Goal: Task Accomplishment & Management: Manage account settings

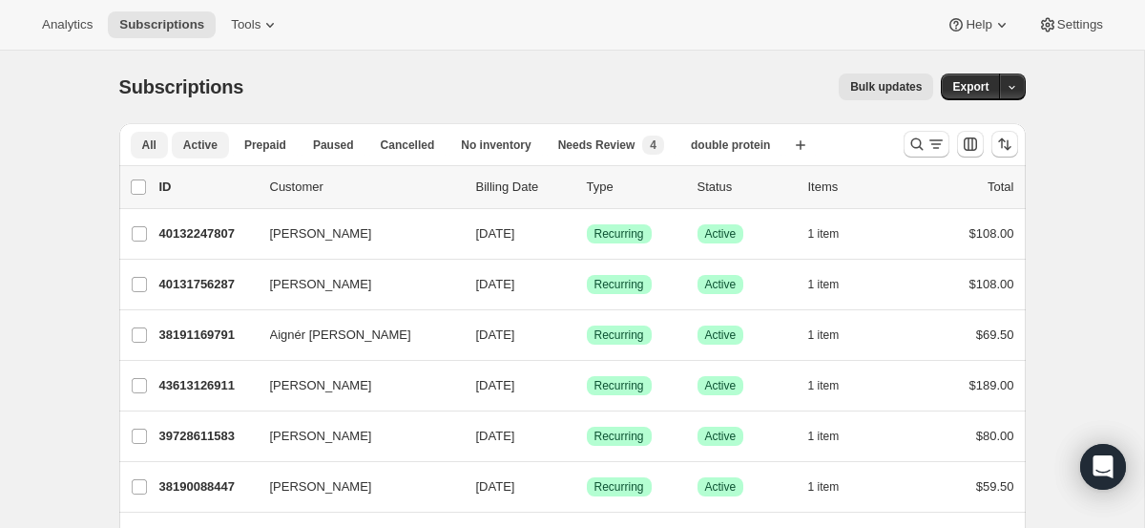
click at [205, 137] on span "Active" at bounding box center [200, 144] width 34 height 15
click at [156, 139] on button "All" at bounding box center [149, 145] width 37 height 27
click at [925, 150] on icon "Search and filter results" at bounding box center [917, 144] width 19 height 19
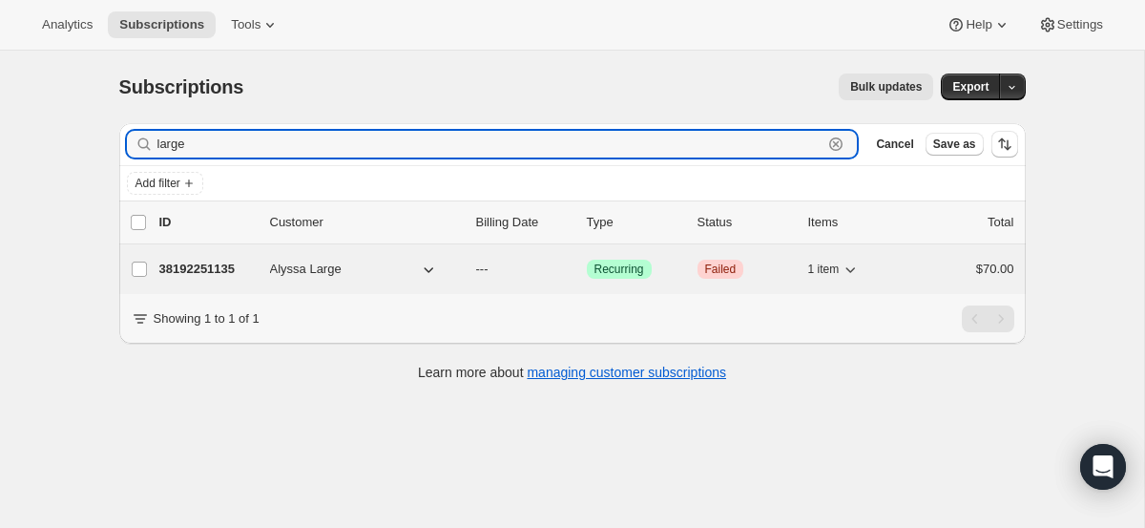
type input "large"
click at [179, 262] on p "38192251135" at bounding box center [206, 269] width 95 height 19
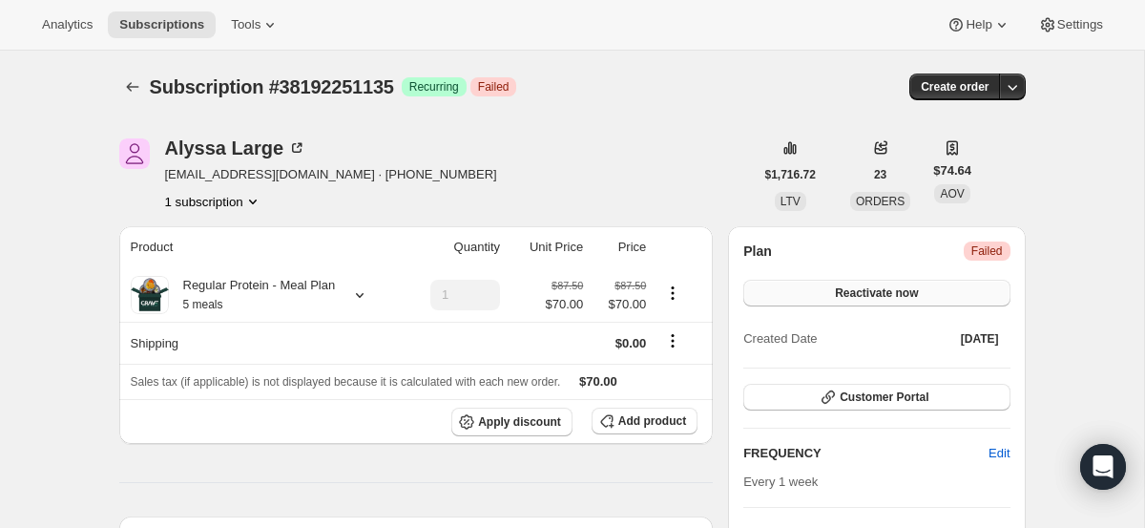
click at [933, 285] on button "Reactivate now" at bounding box center [876, 293] width 266 height 27
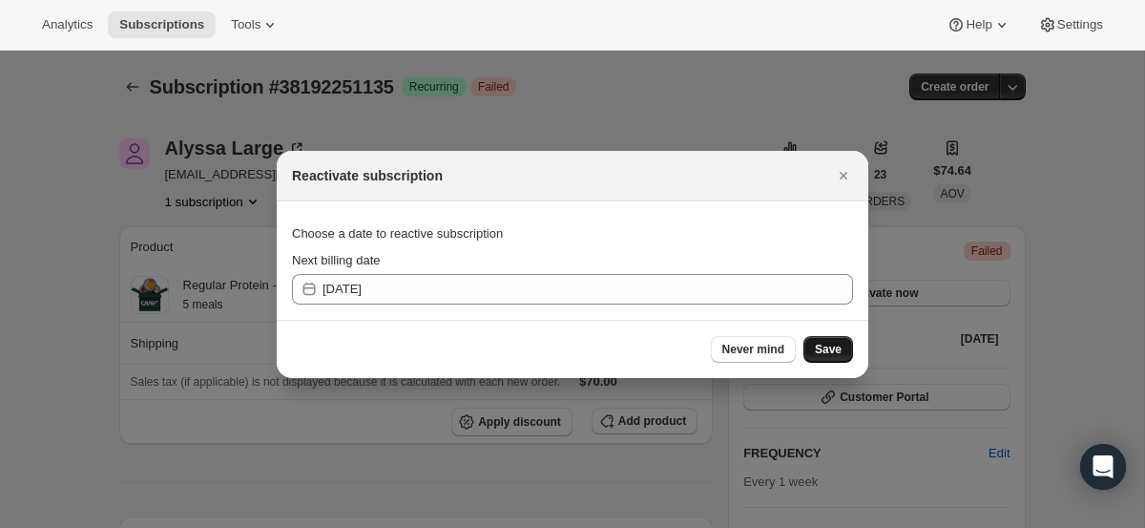
click at [833, 357] on button "Save" at bounding box center [829, 349] width 50 height 27
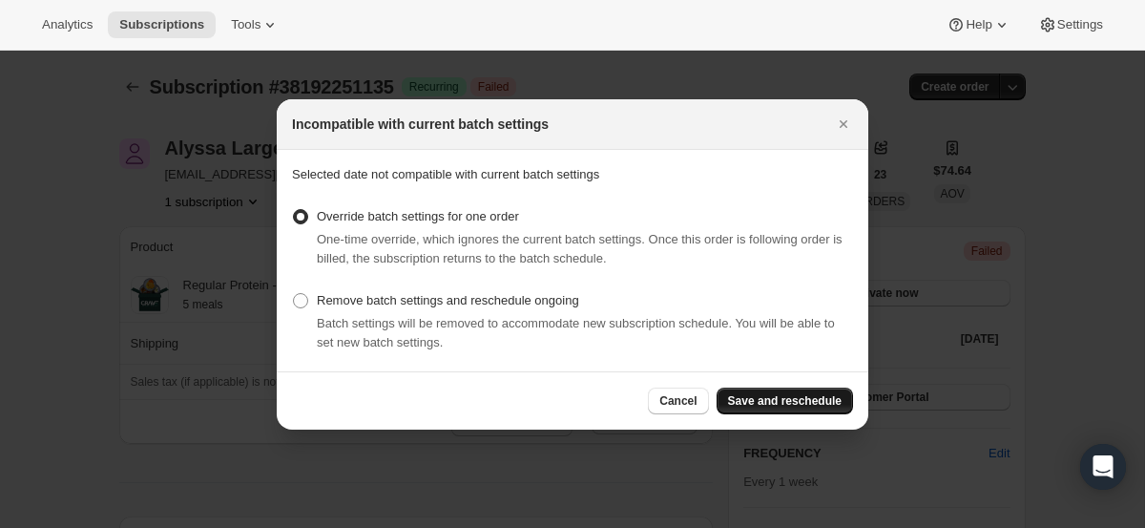
click at [805, 405] on span "Save and reschedule" at bounding box center [785, 400] width 114 height 15
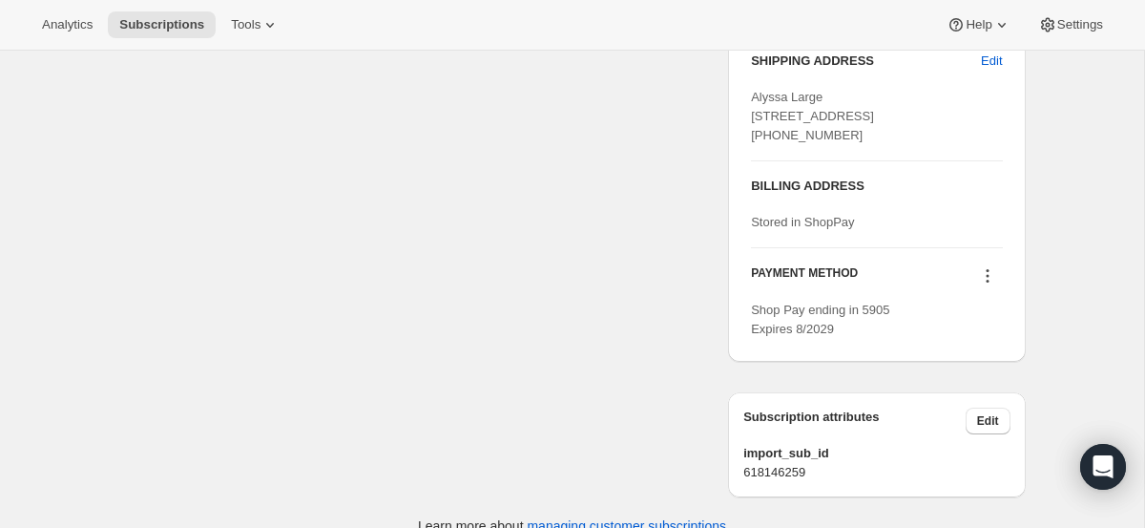
scroll to position [1052, 0]
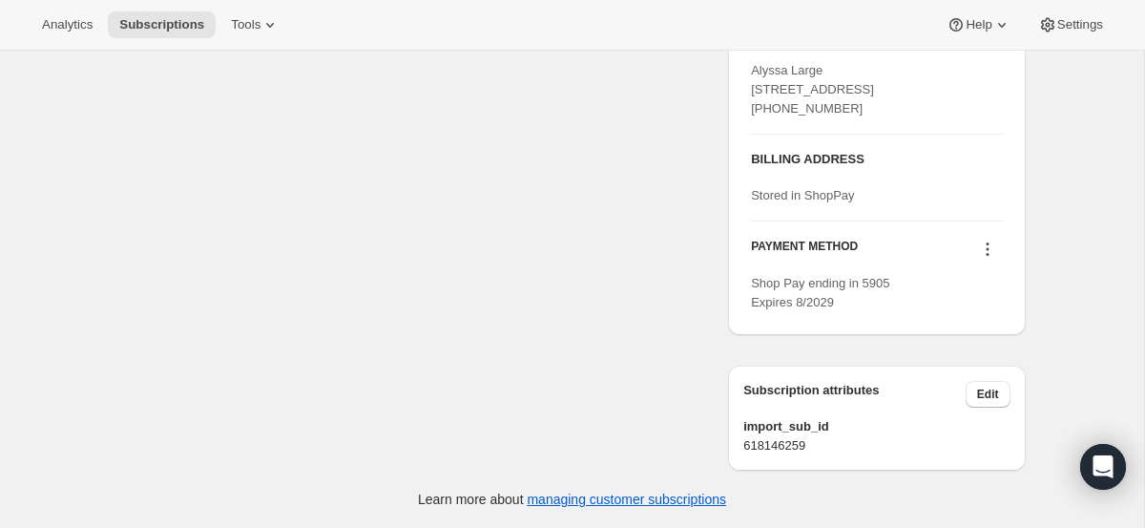
click at [986, 256] on icon at bounding box center [987, 254] width 3 height 3
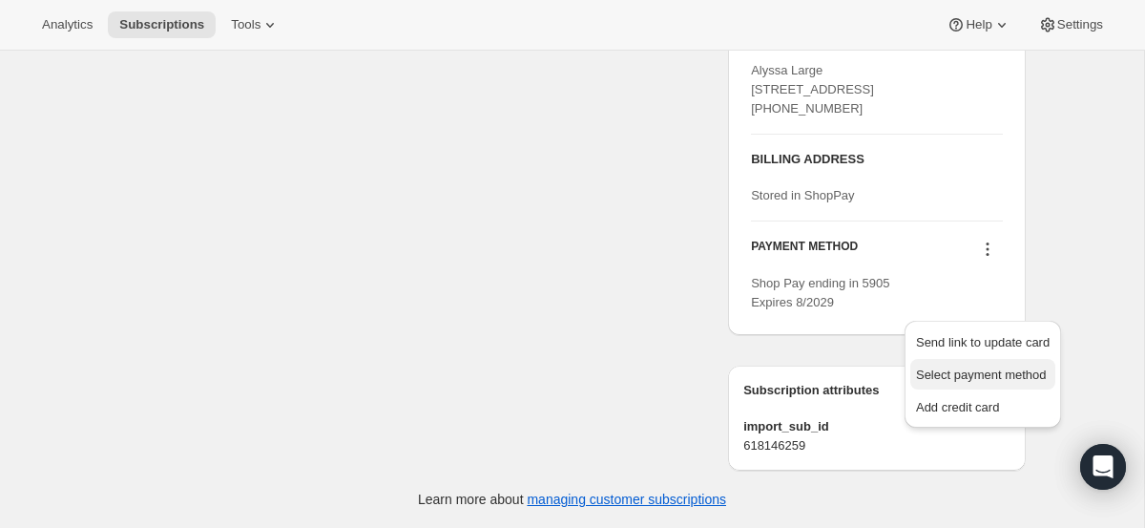
click at [972, 367] on span "Select payment method" at bounding box center [981, 374] width 131 height 14
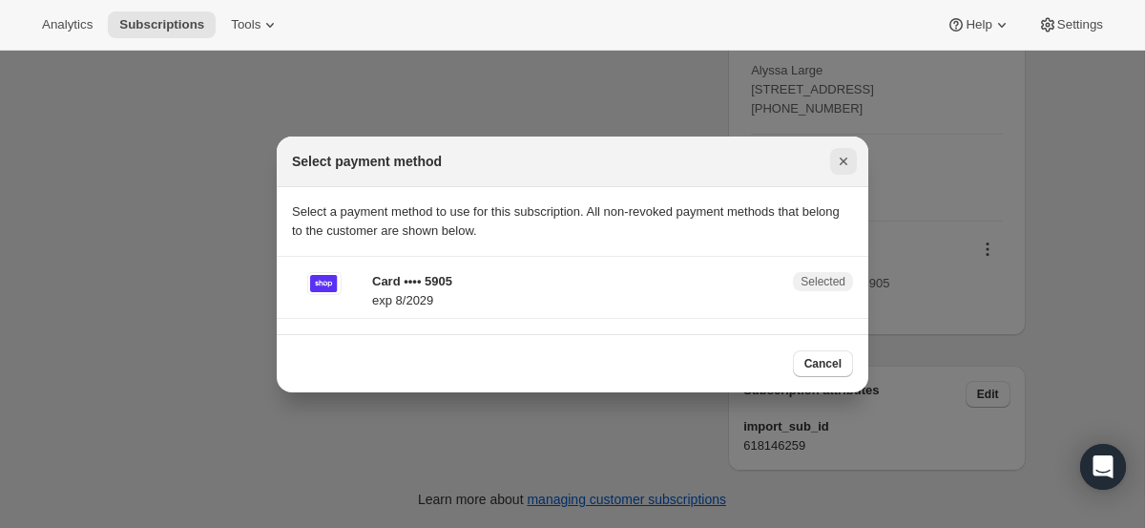
click at [847, 158] on icon "Close" at bounding box center [843, 161] width 19 height 19
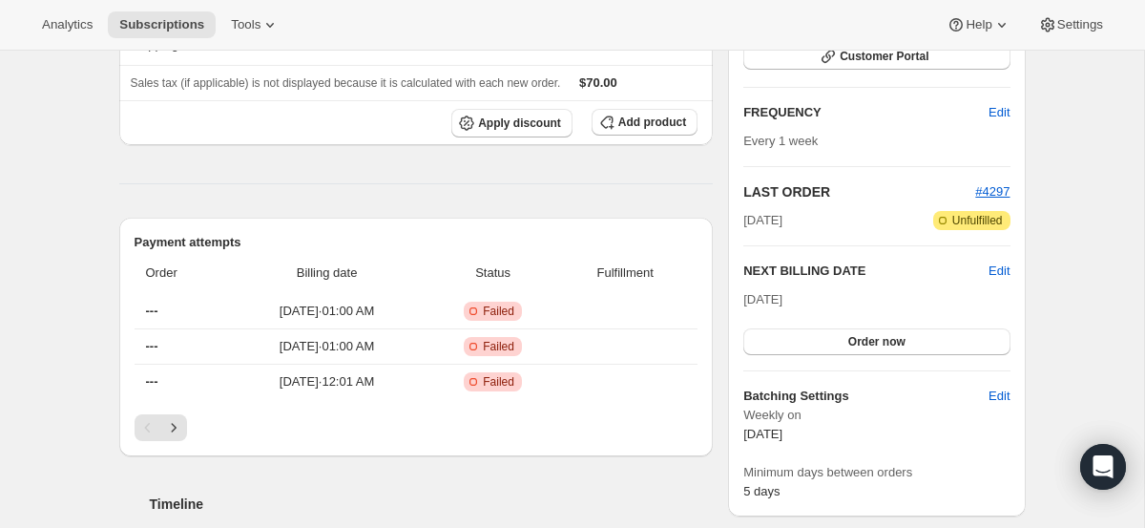
scroll to position [419, 0]
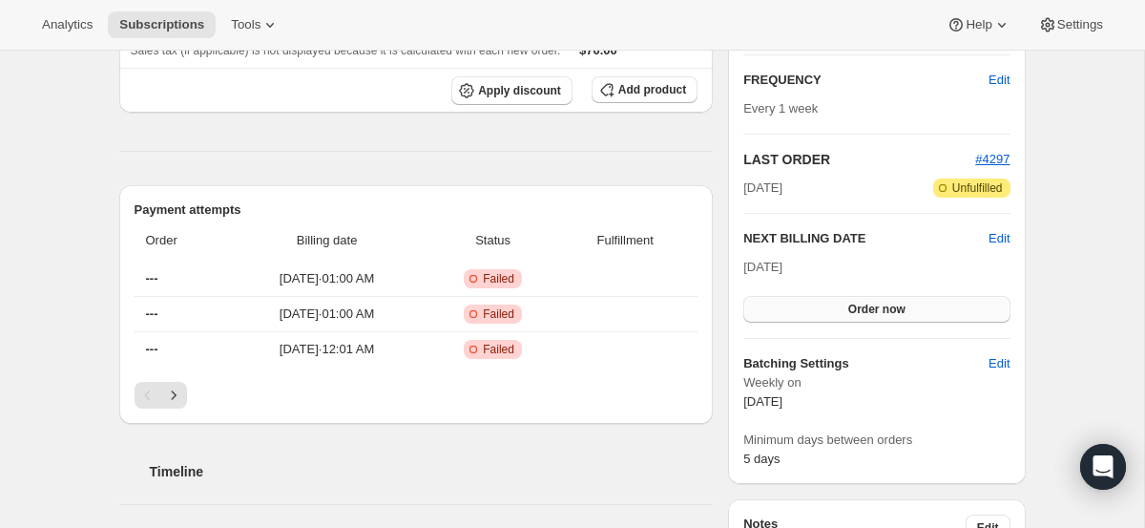
click at [864, 311] on span "Order now" at bounding box center [876, 309] width 57 height 15
click at [864, 311] on span "Click to confirm" at bounding box center [876, 309] width 87 height 15
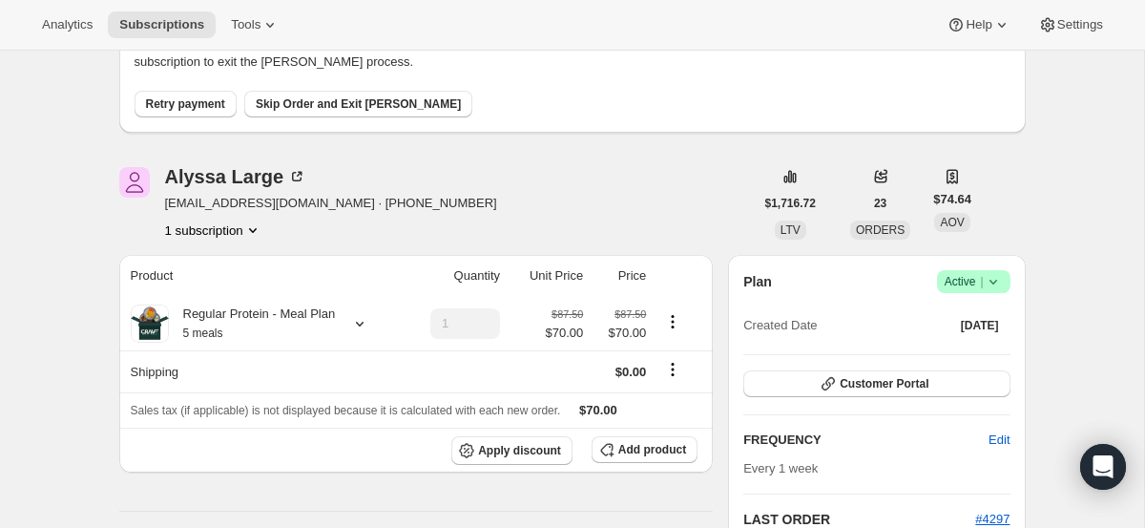
scroll to position [141, 0]
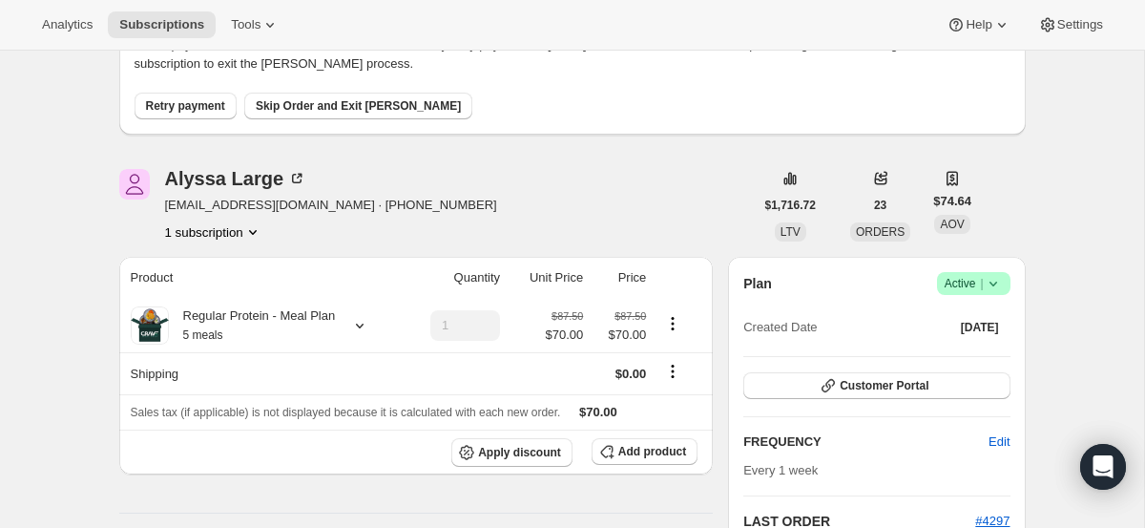
click at [182, 99] on span "Retry payment" at bounding box center [185, 105] width 79 height 15
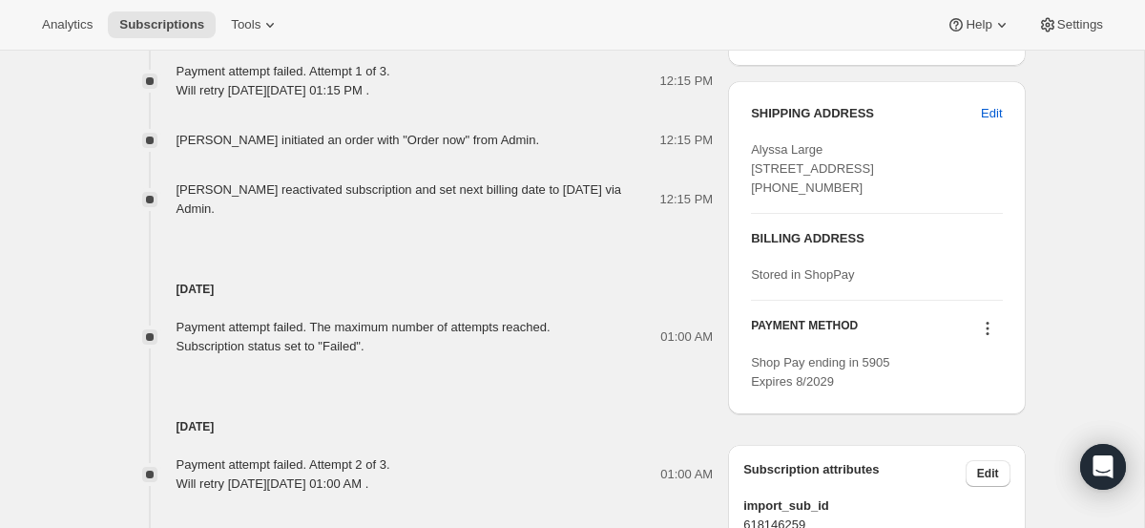
scroll to position [854, 0]
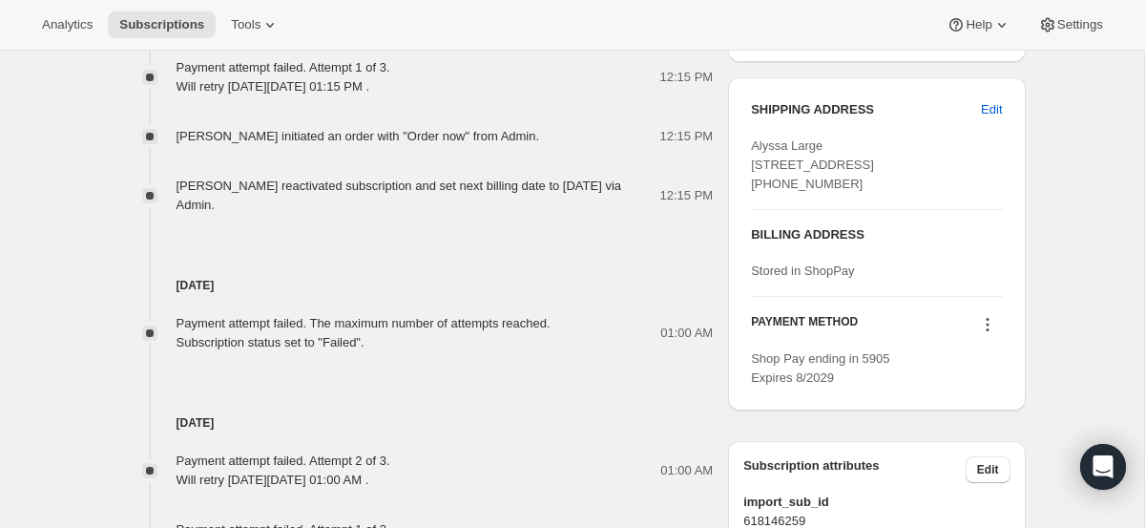
click at [990, 334] on icon at bounding box center [987, 324] width 19 height 19
click at [993, 429] on button "Send link to update card" at bounding box center [982, 417] width 145 height 31
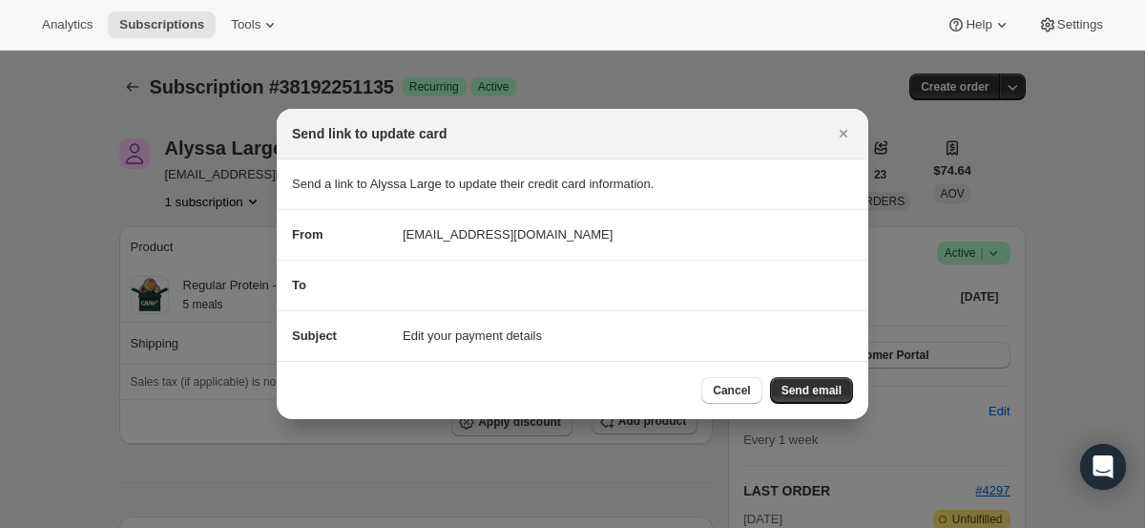
scroll to position [0, 0]
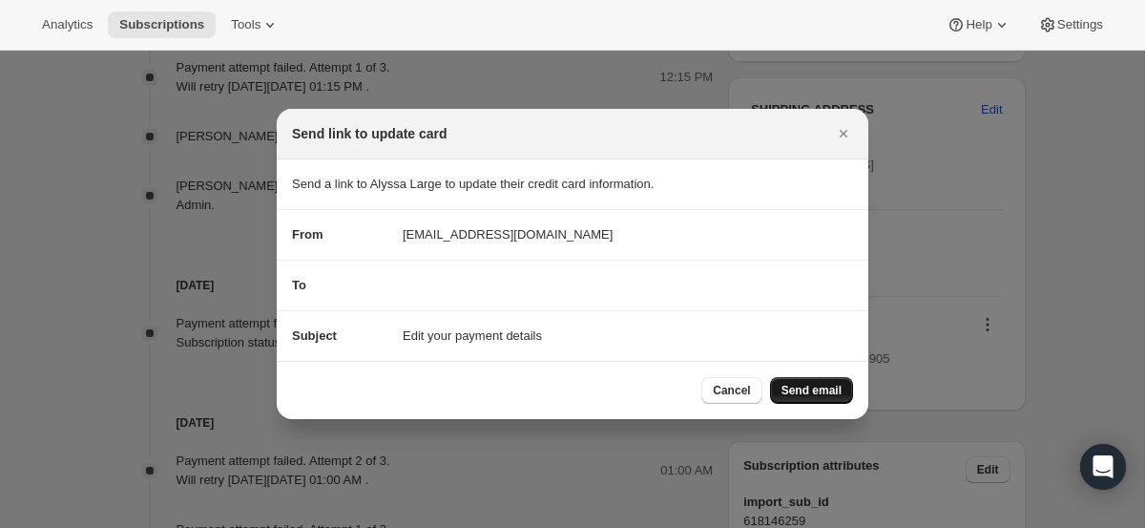
click at [808, 387] on span "Send email" at bounding box center [812, 390] width 60 height 15
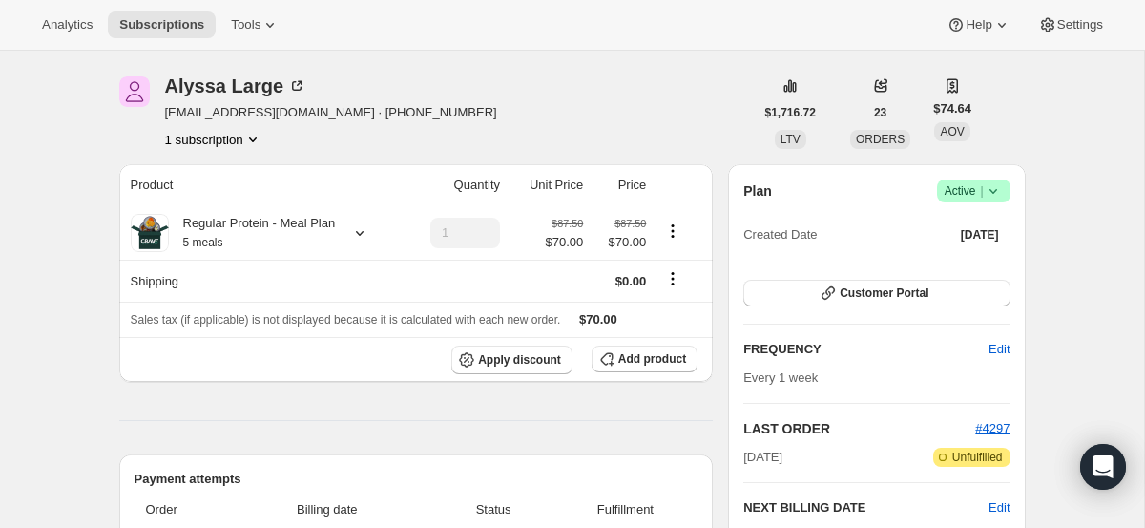
scroll to position [174, 0]
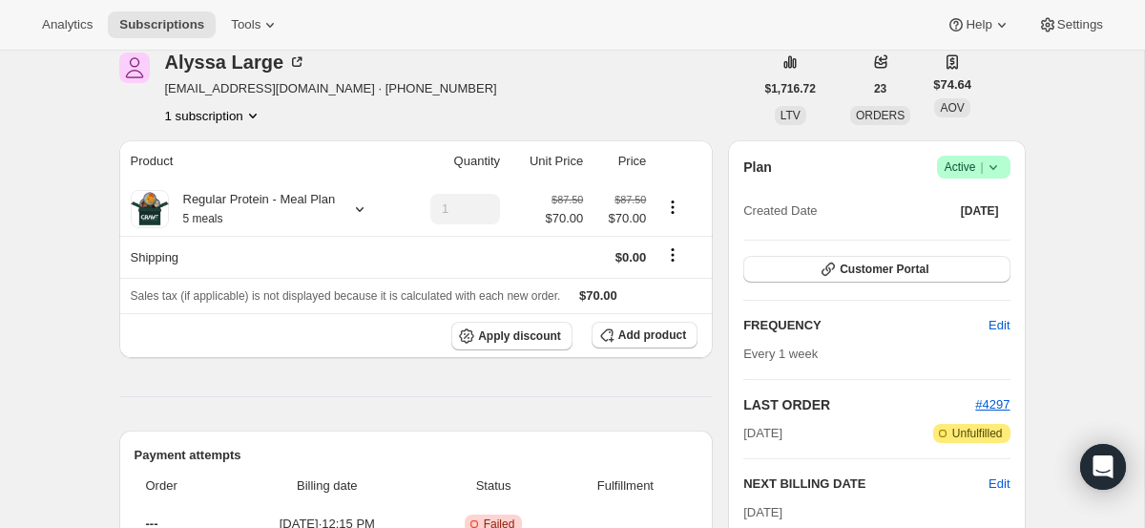
click at [998, 175] on icon at bounding box center [993, 166] width 19 height 19
click at [895, 270] on span "Customer Portal" at bounding box center [884, 269] width 89 height 15
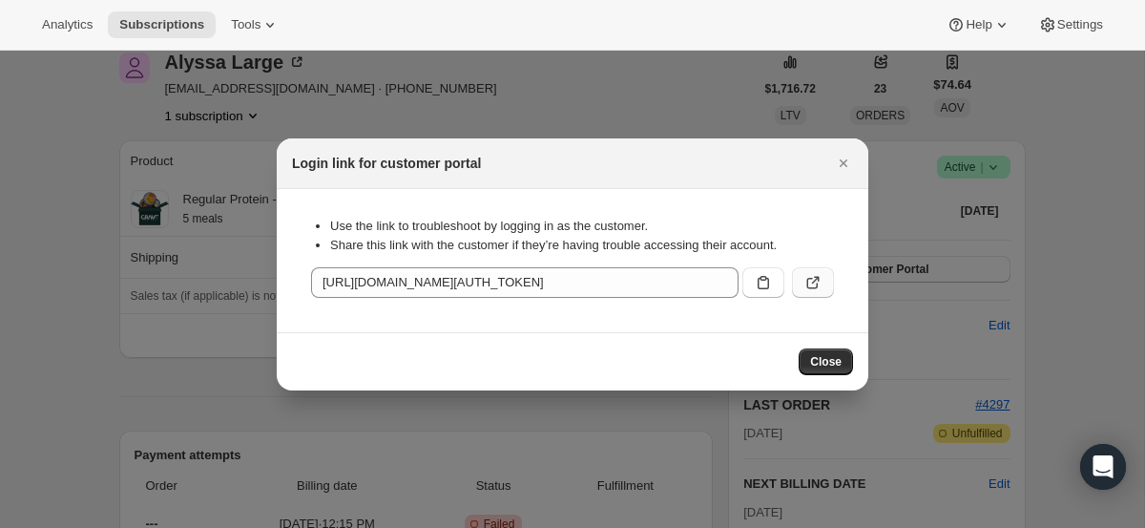
click at [805, 287] on icon ":r1i:" at bounding box center [813, 282] width 19 height 19
click at [847, 169] on icon "Close" at bounding box center [843, 163] width 19 height 19
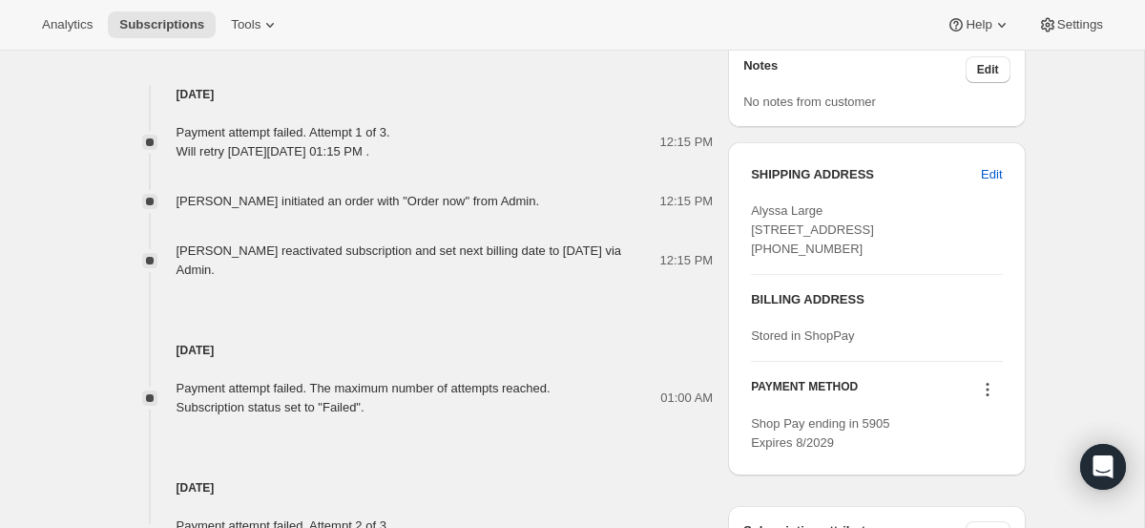
scroll to position [869, 0]
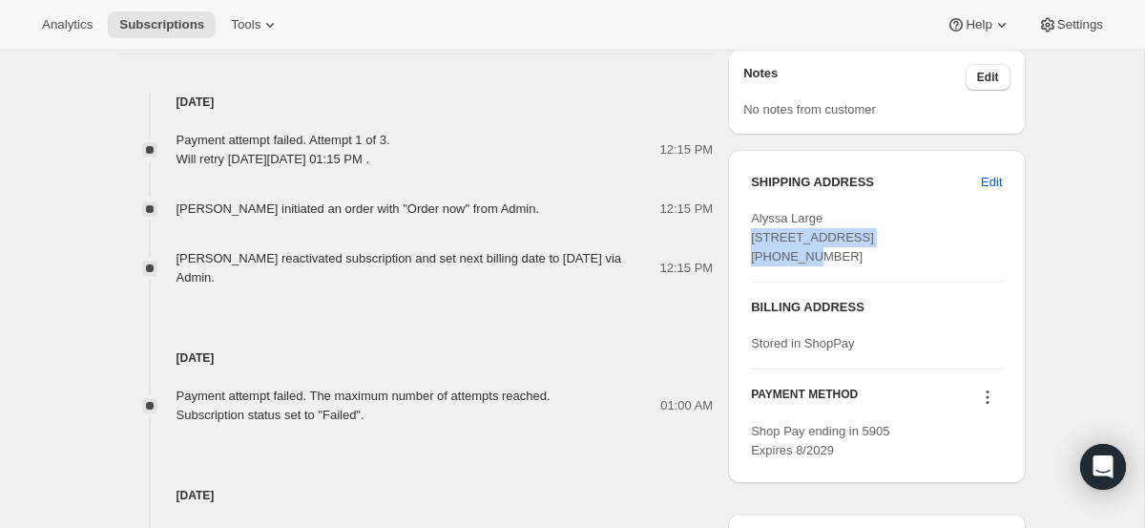
drag, startPoint x: 752, startPoint y: 237, endPoint x: 870, endPoint y: 255, distance: 119.7
click at [870, 255] on div "Alyssa Large [STREET_ADDRESS] [PHONE_NUMBER]" at bounding box center [876, 237] width 251 height 57
copy span "148 Navesink Avenue Unit 1"
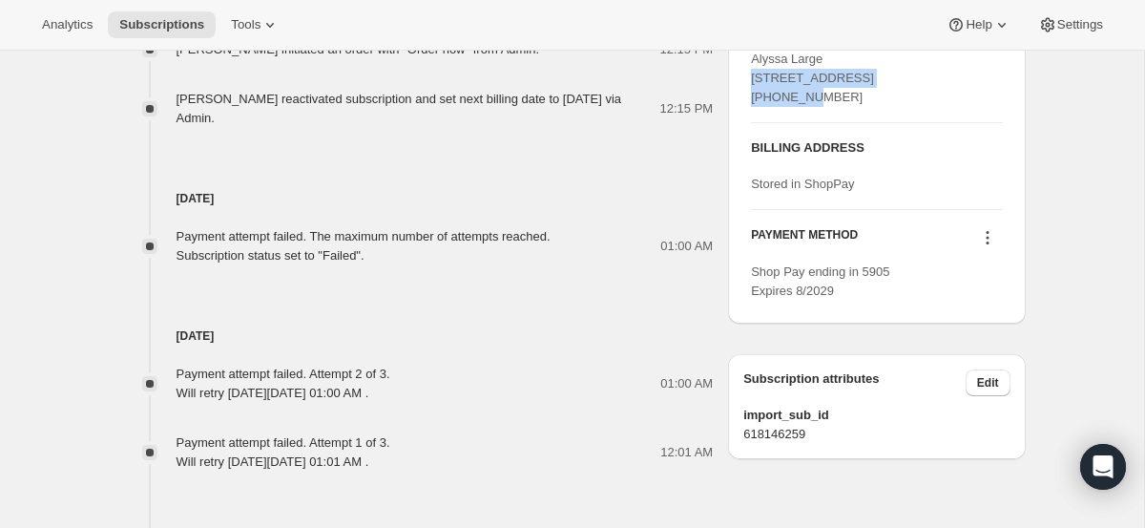
scroll to position [1027, 0]
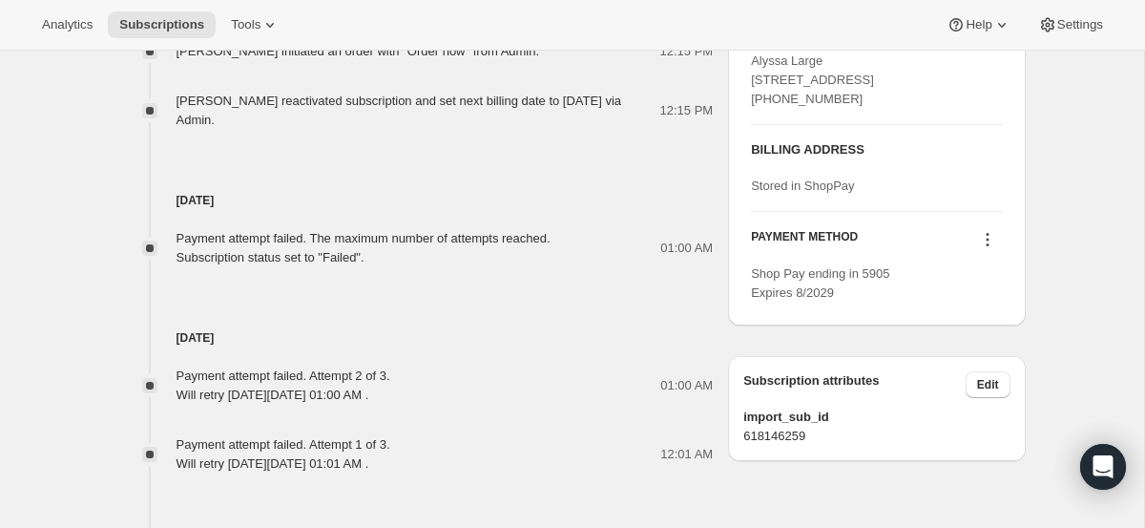
click at [766, 106] on span "Alyssa Large [STREET_ADDRESS] [PHONE_NUMBER]" at bounding box center [812, 79] width 123 height 52
drag, startPoint x: 766, startPoint y: 113, endPoint x: 856, endPoint y: 116, distance: 89.8
click at [856, 106] on span "Alyssa Large [STREET_ADDRESS] [PHONE_NUMBER]" at bounding box center [812, 79] width 123 height 52
copy span "Highlands NJ, 07732"
click at [988, 249] on icon at bounding box center [987, 239] width 19 height 19
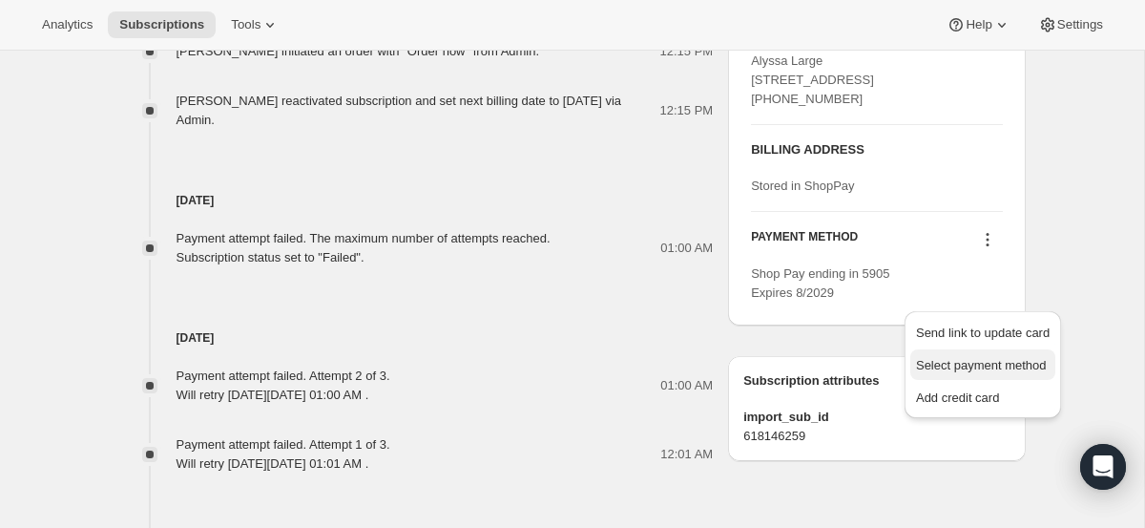
click at [989, 361] on span "Select payment method" at bounding box center [981, 365] width 131 height 14
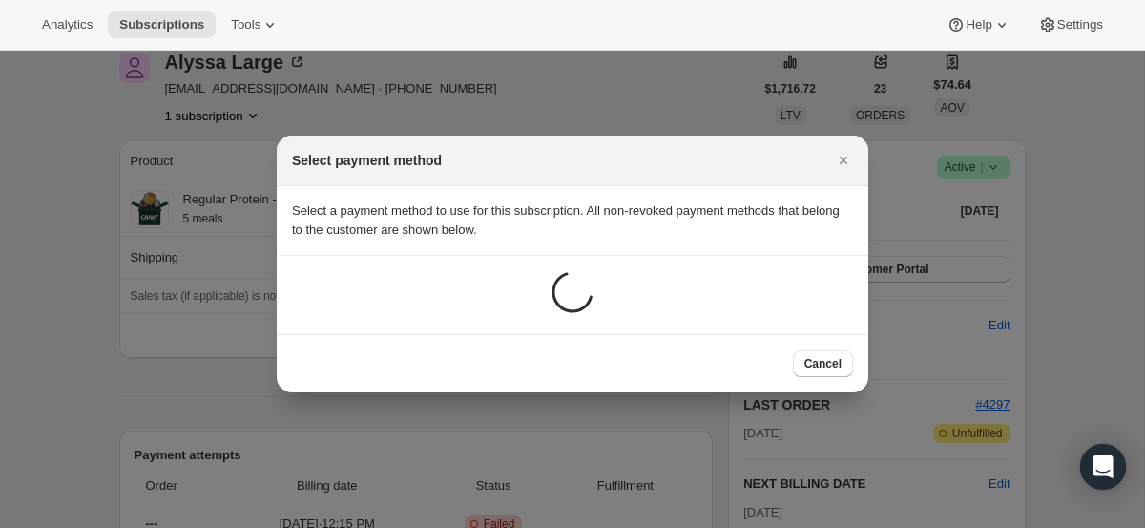
scroll to position [0, 0]
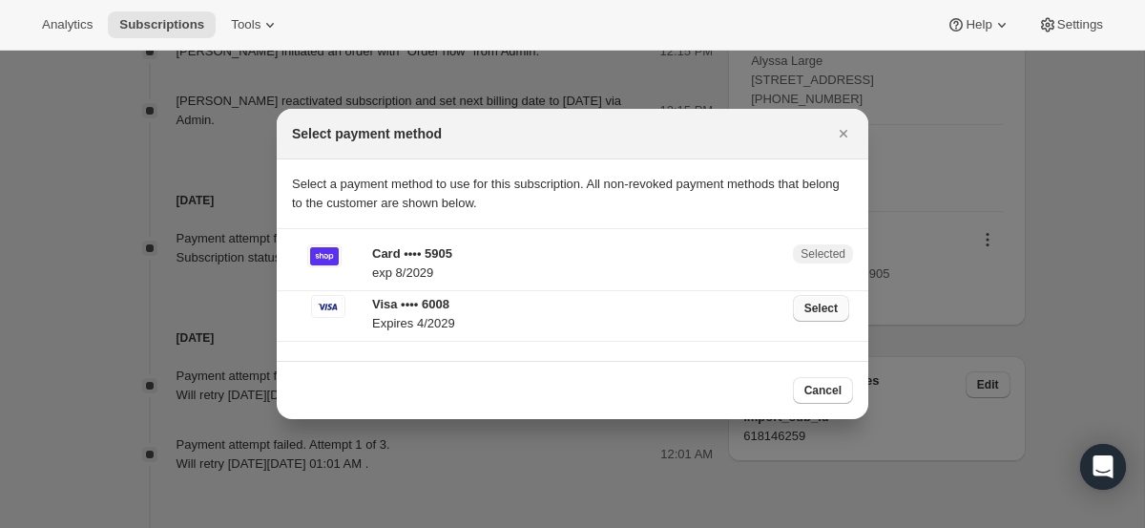
click at [810, 316] on button "Select" at bounding box center [821, 308] width 56 height 27
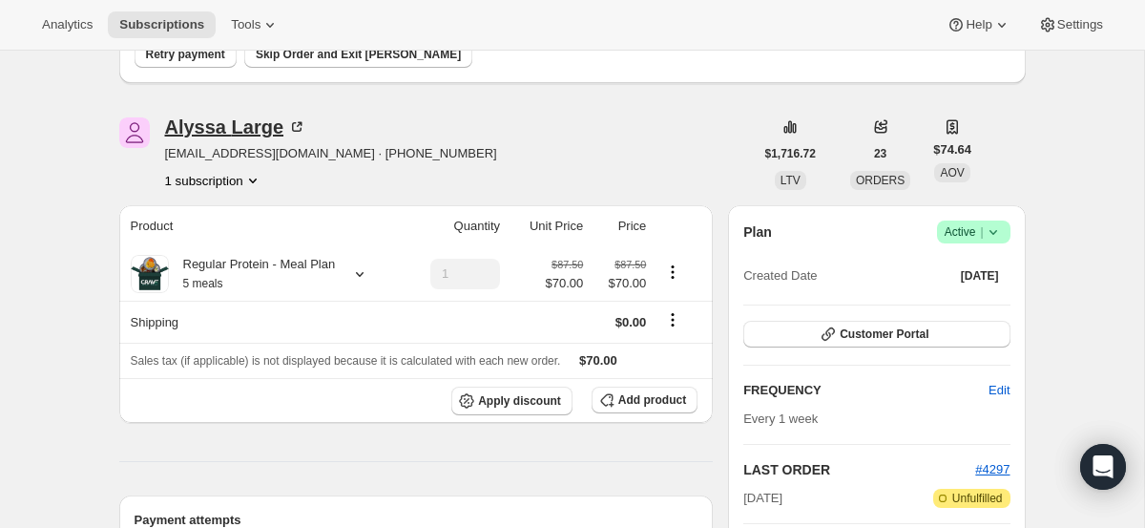
scroll to position [192, 0]
click at [192, 61] on span "Retry payment" at bounding box center [185, 55] width 79 height 15
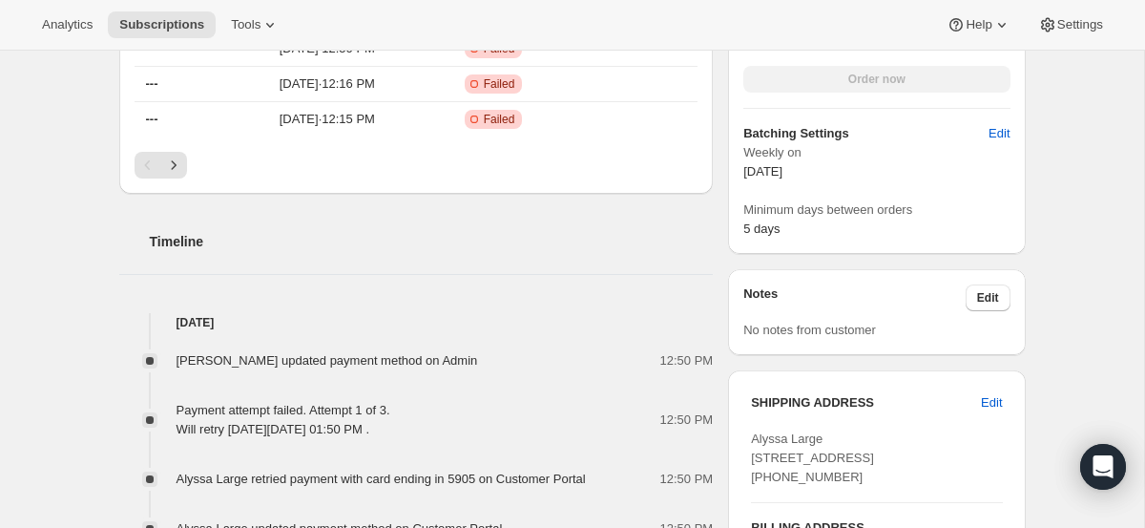
scroll to position [577, 0]
